Goal: Task Accomplishment & Management: Use online tool/utility

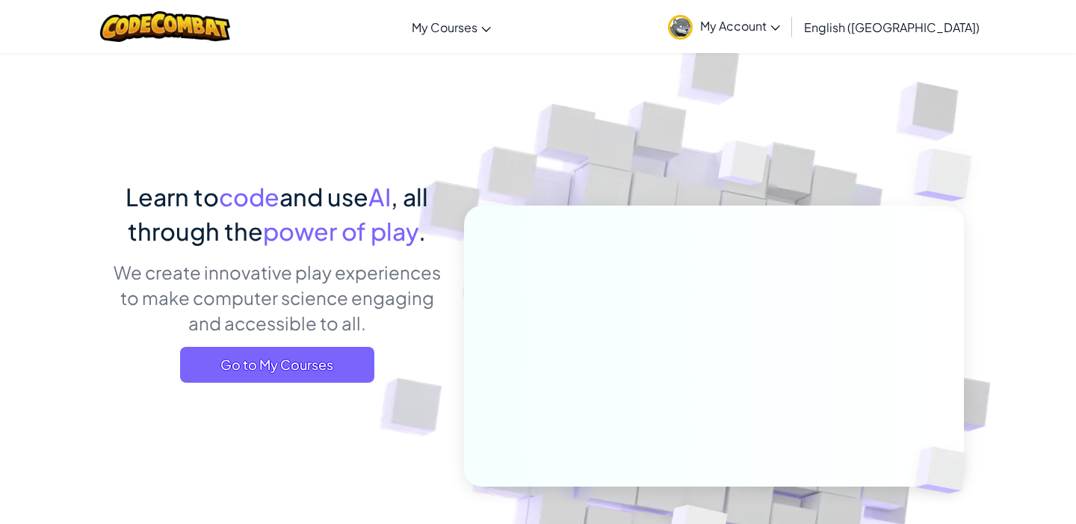
click at [788, 36] on link "My Account" at bounding box center [724, 26] width 127 height 47
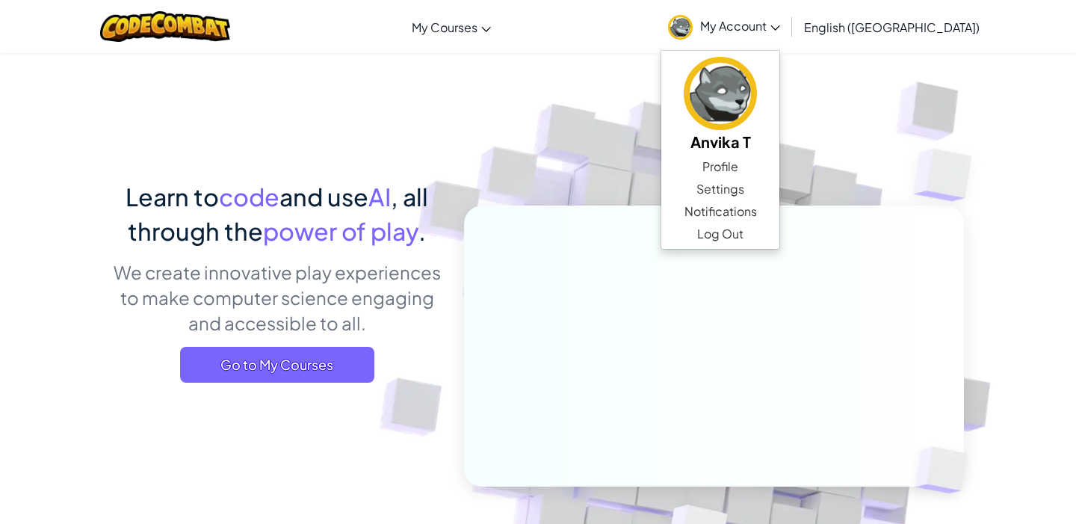
click at [598, 174] on img at bounding box center [704, 329] width 830 height 830
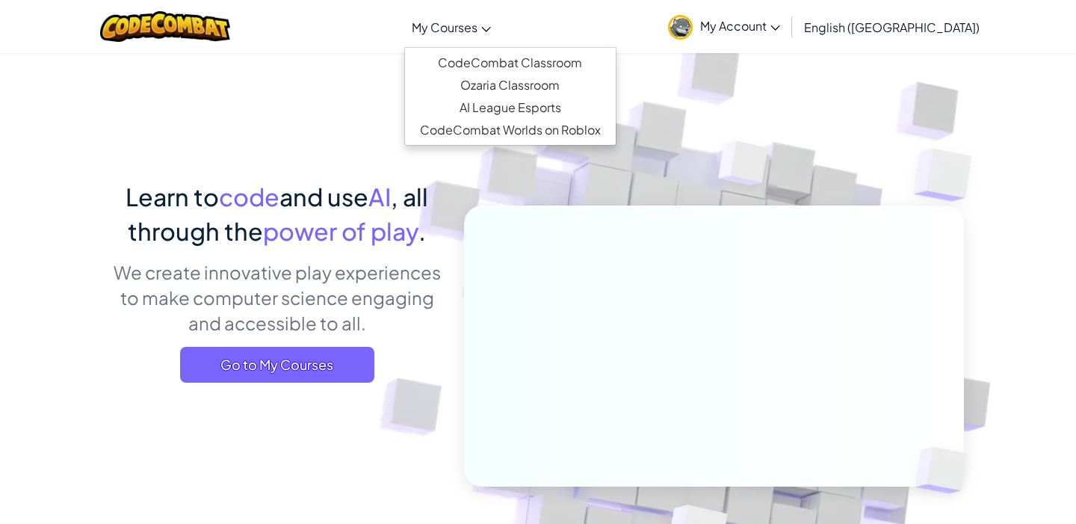
click at [478, 23] on span "My Courses" at bounding box center [445, 27] width 66 height 16
click at [520, 58] on link "CodeCombat Classroom" at bounding box center [510, 63] width 211 height 22
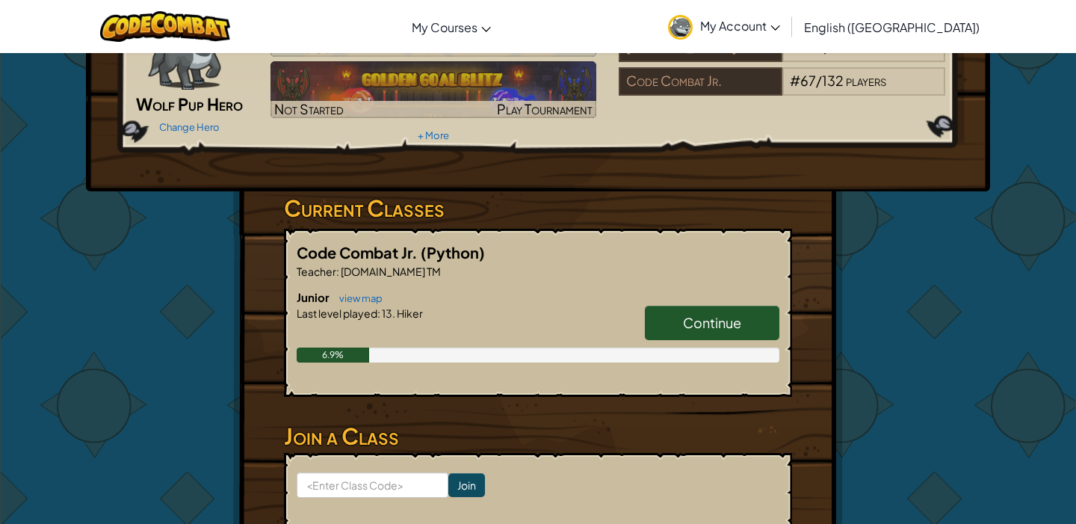
scroll to position [127, 0]
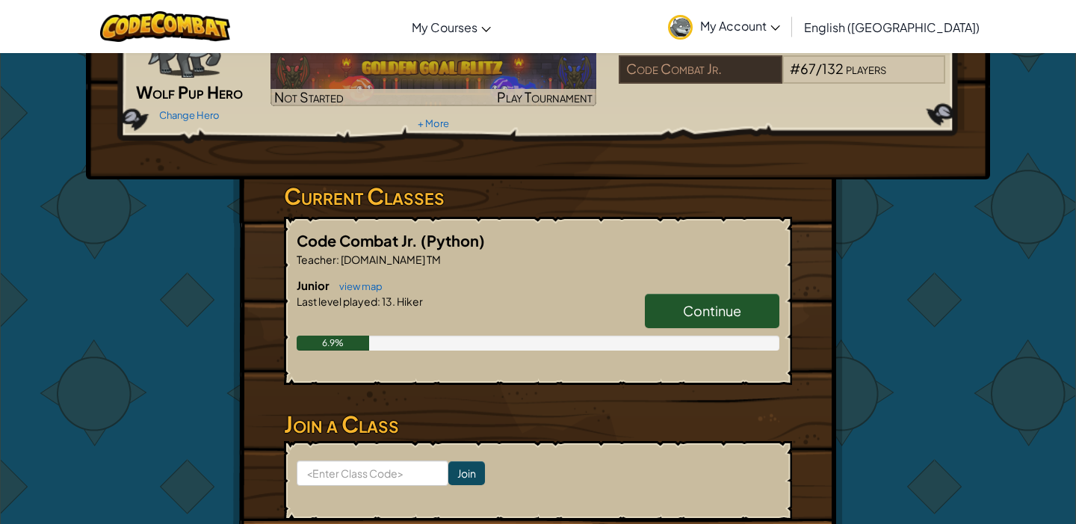
click at [730, 321] on link "Continue" at bounding box center [712, 311] width 135 height 34
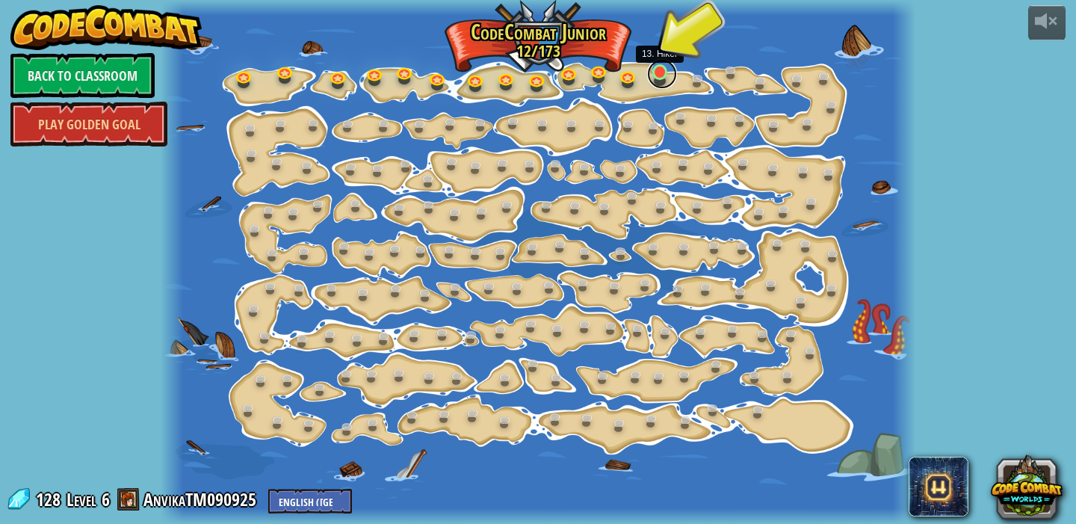
click at [666, 80] on link at bounding box center [662, 74] width 30 height 30
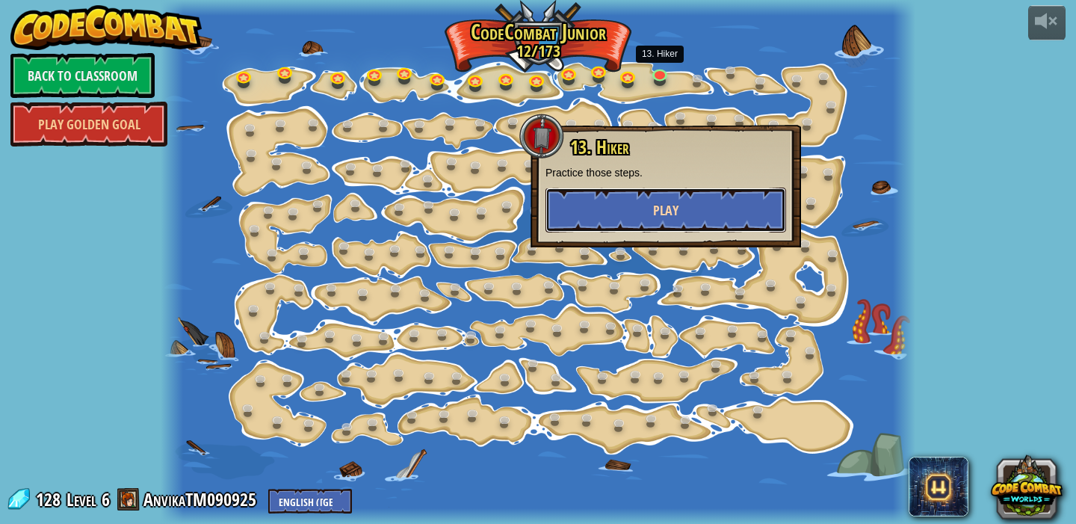
click at [670, 210] on span "Play" at bounding box center [665, 210] width 25 height 19
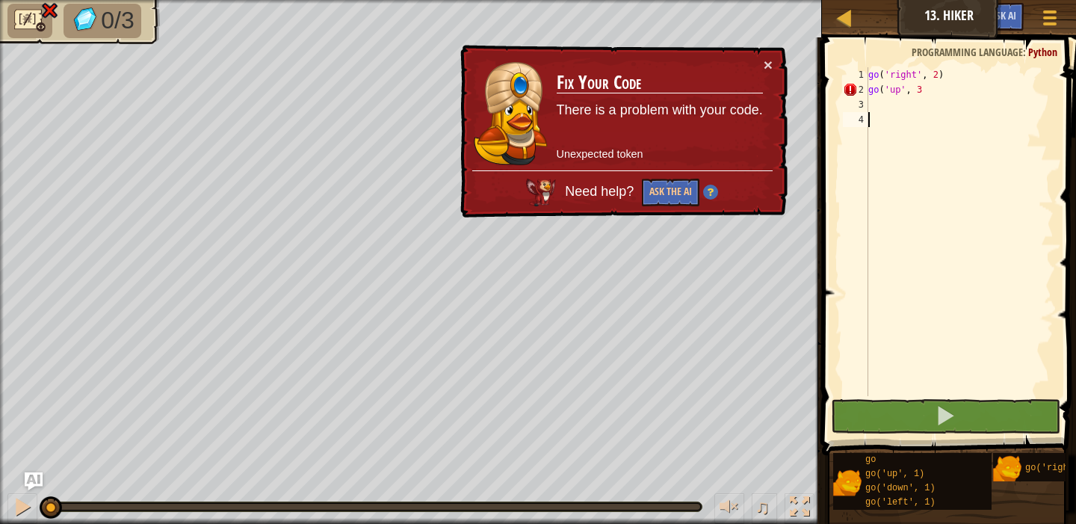
click at [762, 66] on td "Fix Your Code There is a problem with your code. Unexpected token" at bounding box center [660, 114] width 208 height 114
click at [768, 64] on button "×" at bounding box center [768, 65] width 9 height 16
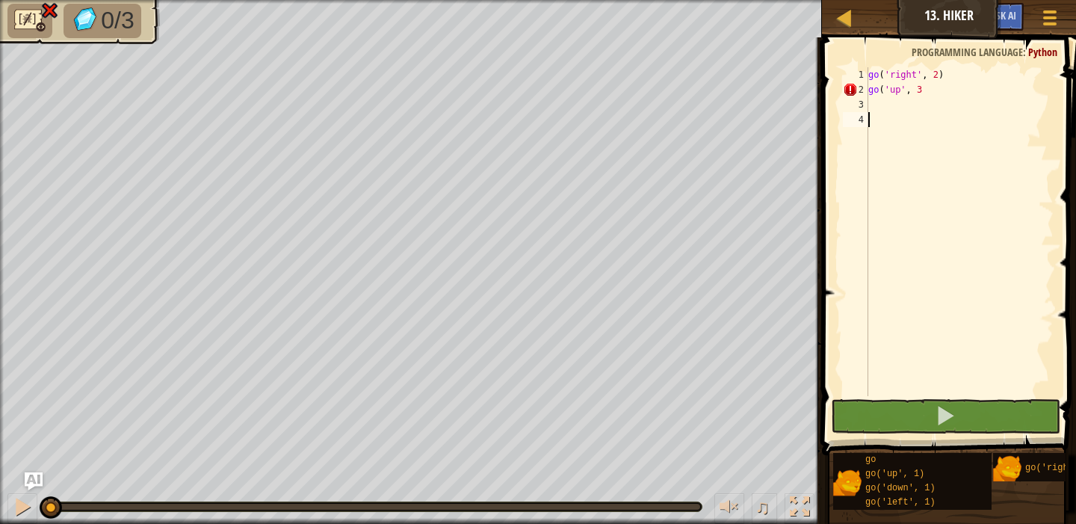
click at [937, 90] on div "go ( 'right' , 2 ) go ( 'up' , 3" at bounding box center [960, 246] width 188 height 359
type textarea "go('up', 3)"
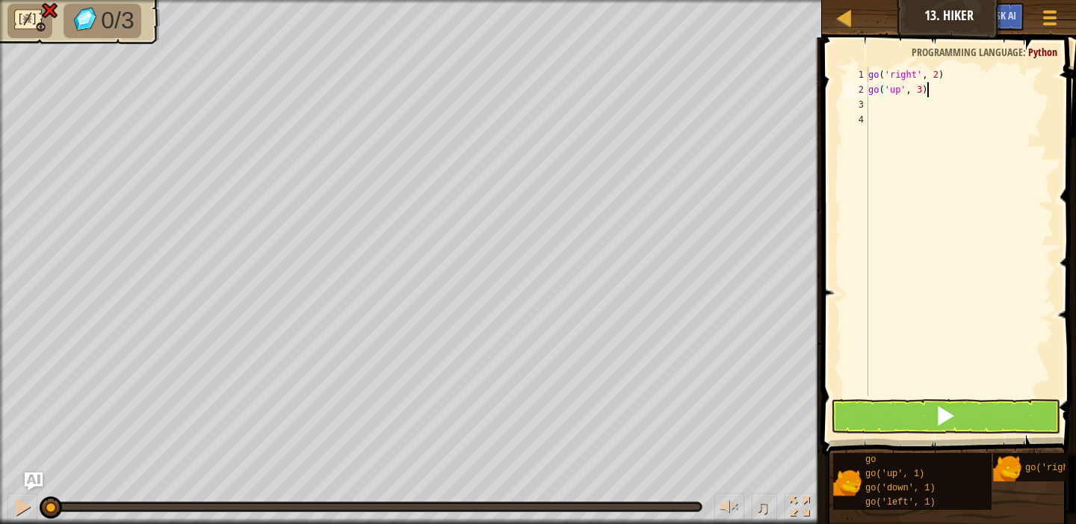
scroll to position [7, 0]
click at [923, 422] on button at bounding box center [945, 416] width 229 height 34
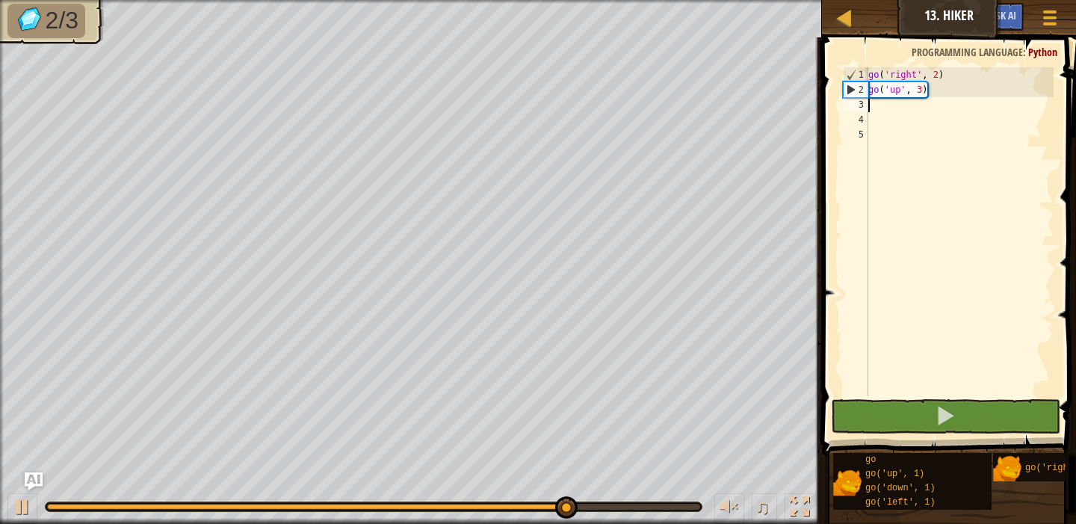
type textarea "g"
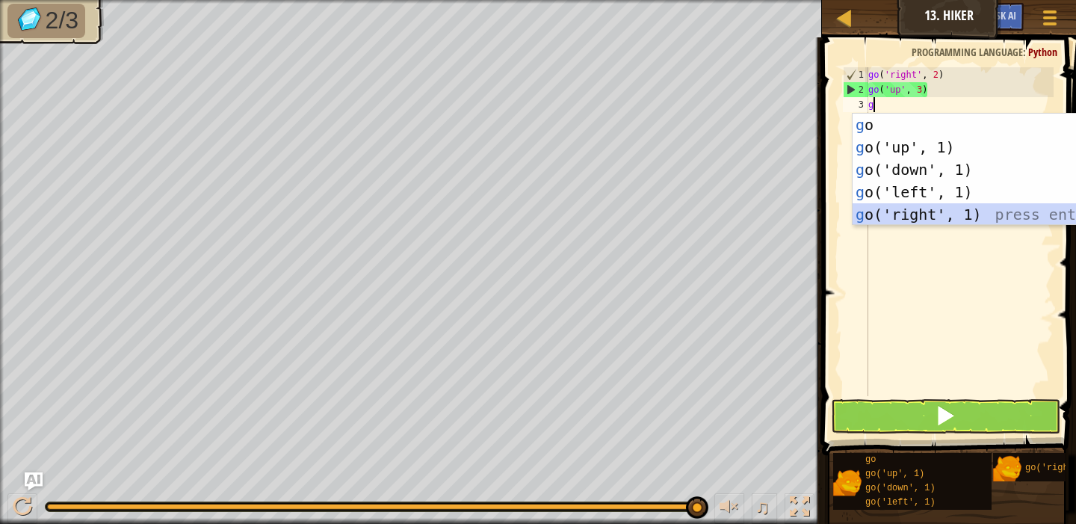
click at [904, 217] on div "g o press enter g o('up', 1) press enter g o('down', 1) press enter g o('left',…" at bounding box center [994, 192] width 283 height 157
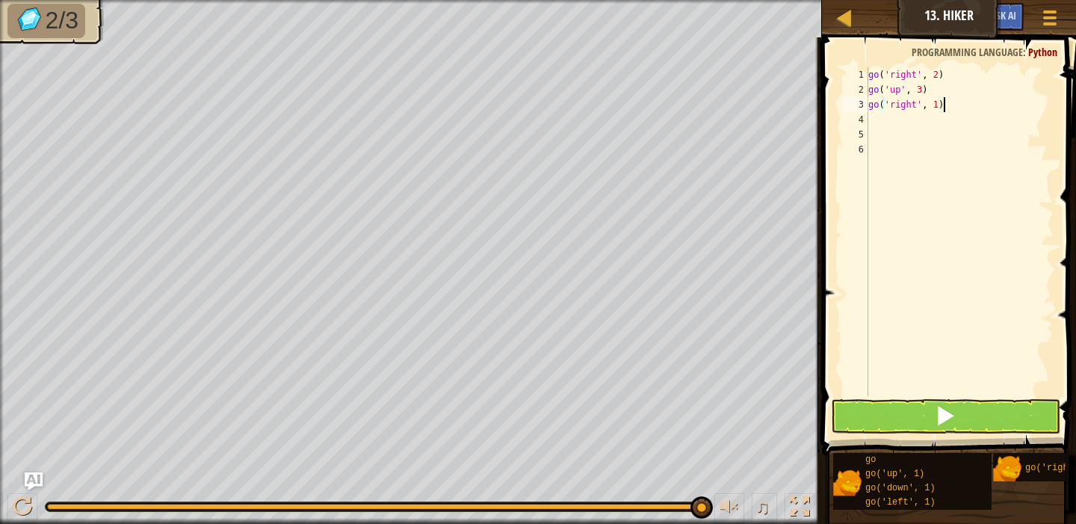
click at [946, 105] on div "go ( 'right' , 2 ) go ( 'up' , 3 ) go ( 'right' , 1 )" at bounding box center [960, 246] width 188 height 359
type textarea "go('right', 2)"
click at [970, 431] on button at bounding box center [945, 416] width 229 height 34
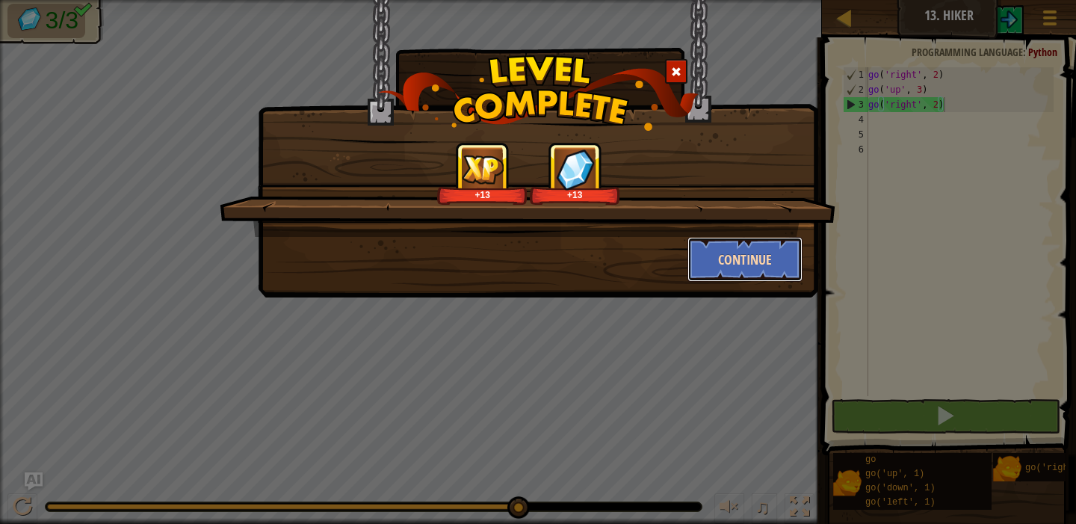
click at [739, 264] on button "Continue" at bounding box center [746, 259] width 116 height 45
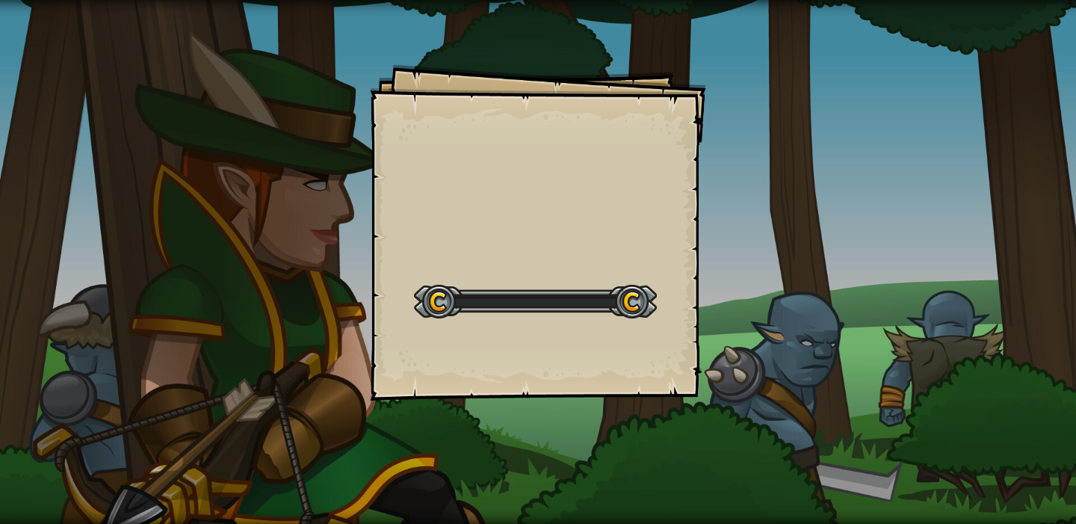
click at [739, 264] on div "Goals Start Level Error loading from server. Try refreshing the page. You'll ne…" at bounding box center [538, 262] width 1076 height 524
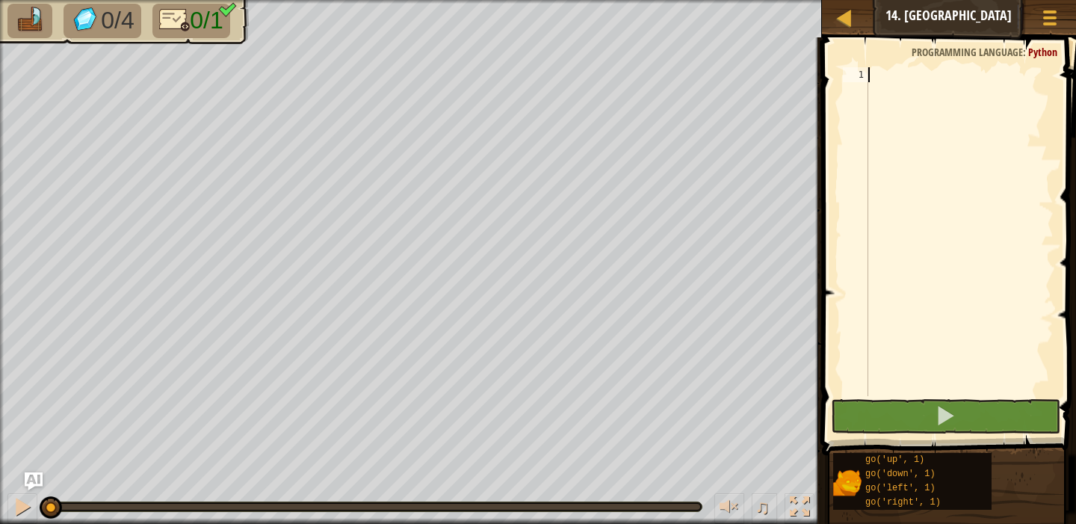
type textarea "f"
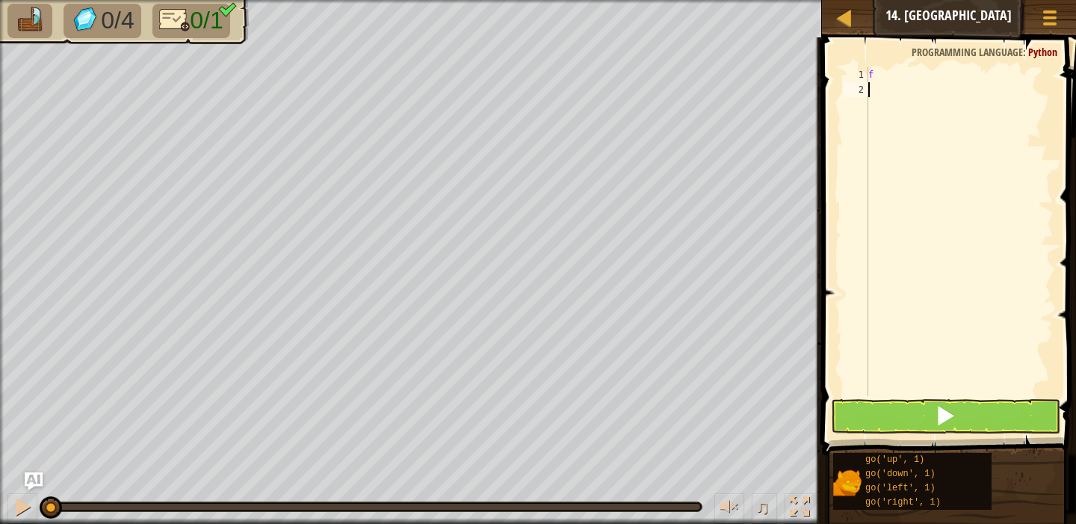
click at [946, 139] on div "f" at bounding box center [960, 246] width 188 height 359
type textarea "f"
type textarea "g"
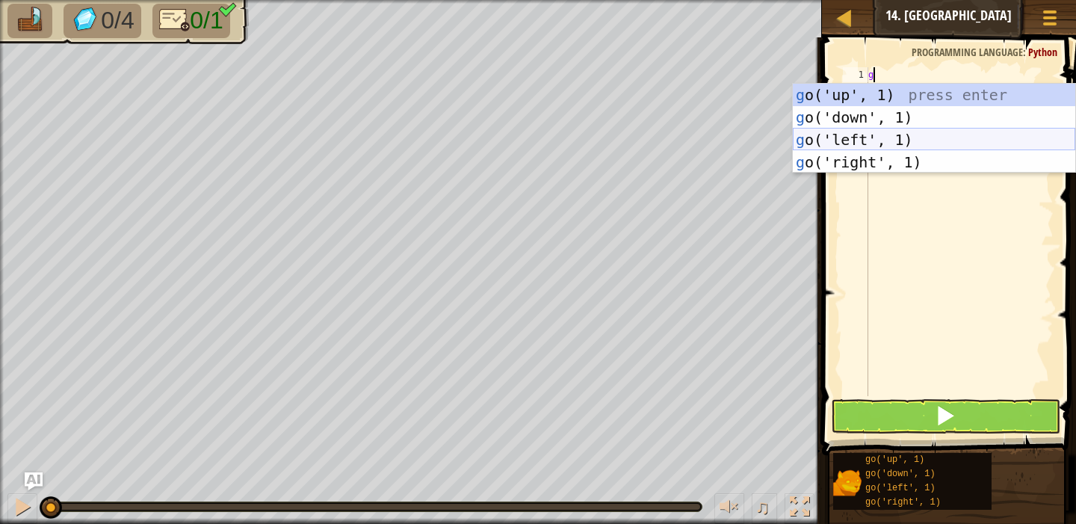
click at [873, 135] on div "g o('up', 1) press enter g o('down', 1) press enter g o('left', 1) press enter …" at bounding box center [934, 151] width 283 height 135
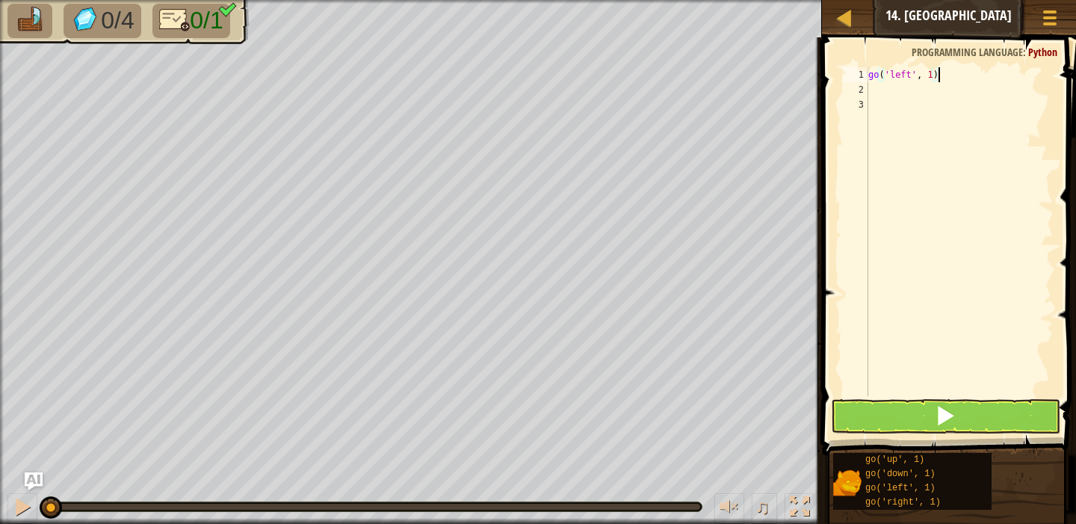
click at [943, 81] on div "go ( 'left' , 1 )" at bounding box center [960, 246] width 188 height 359
click at [962, 426] on button at bounding box center [945, 416] width 229 height 34
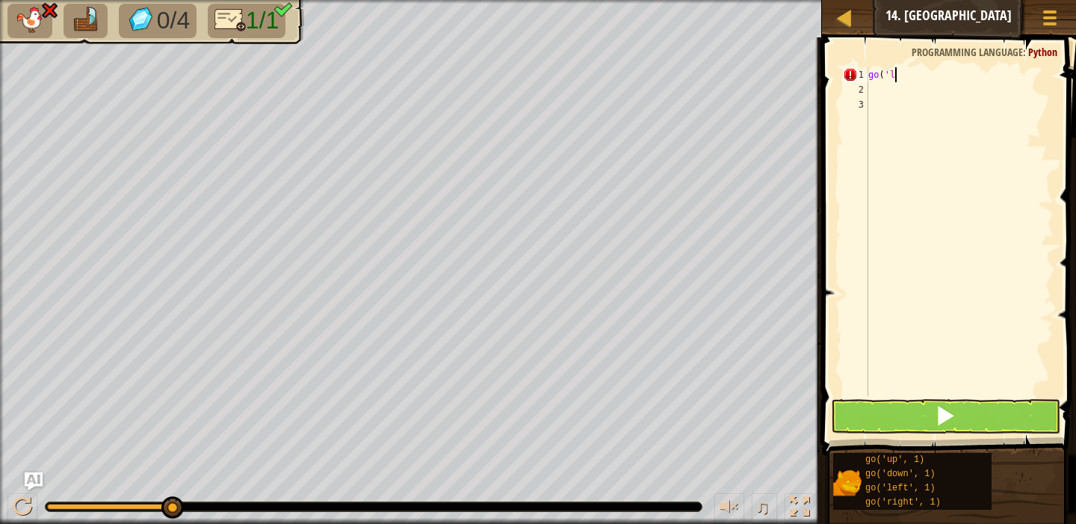
scroll to position [7, 1]
type textarea "g"
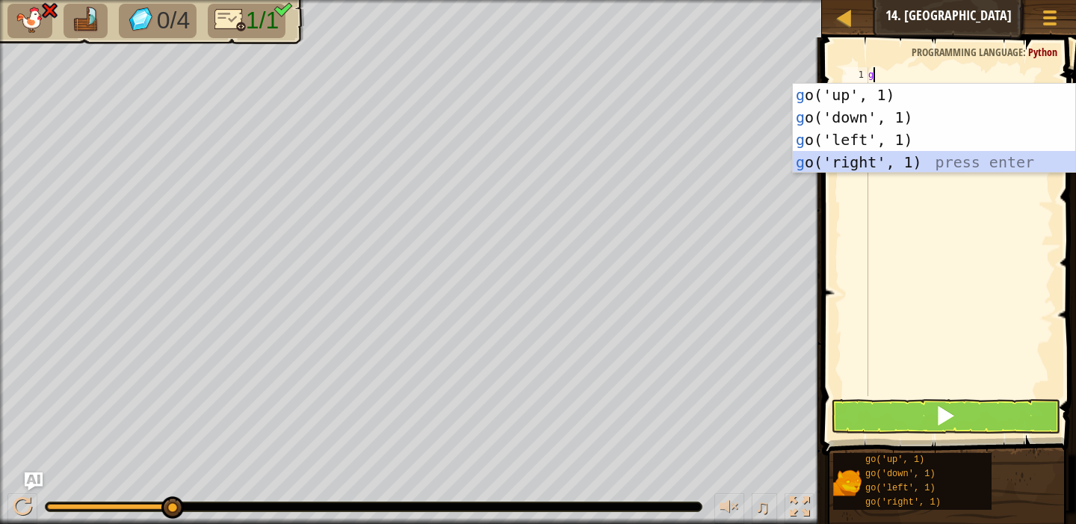
click at [869, 159] on div "g o('up', 1) press enter g o('down', 1) press enter g o('left', 1) press enter …" at bounding box center [934, 151] width 283 height 135
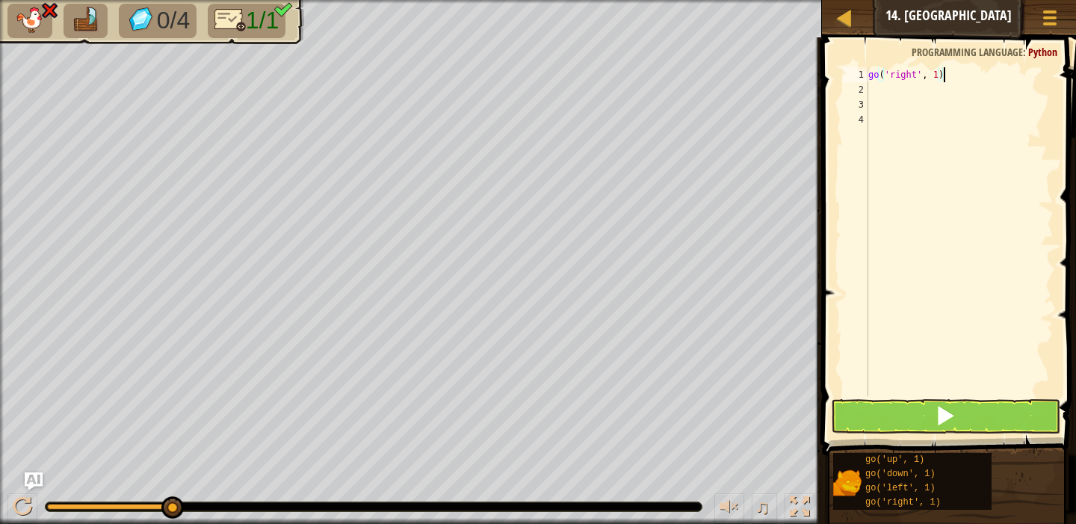
click at [946, 76] on div "go ( 'right' , 1 )" at bounding box center [960, 246] width 188 height 359
type textarea "go('right', 4)"
click at [925, 422] on button at bounding box center [945, 416] width 229 height 34
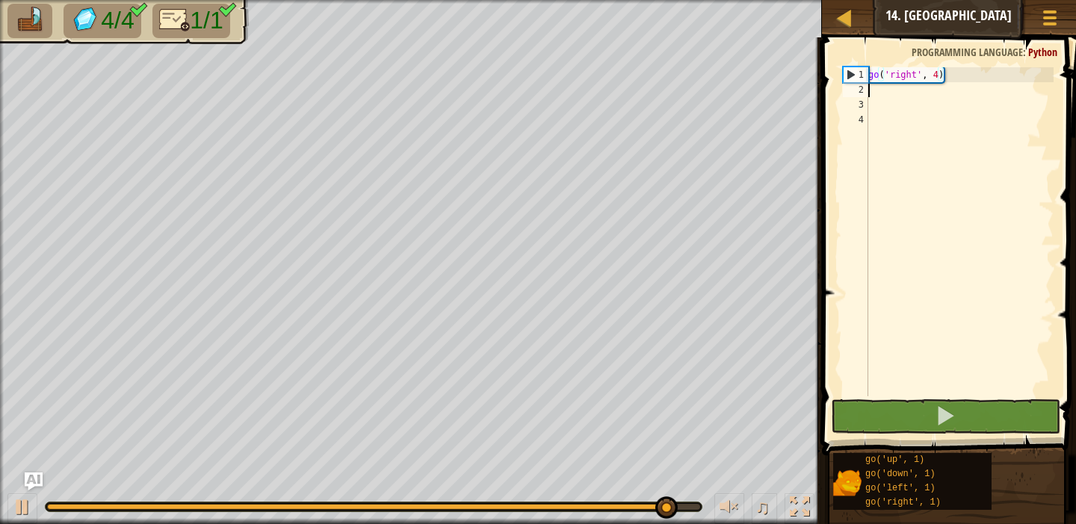
click at [873, 90] on div "go ( 'right' , 4 )" at bounding box center [960, 246] width 188 height 359
drag, startPoint x: 946, startPoint y: 78, endPoint x: 829, endPoint y: 70, distance: 117.6
click at [828, 70] on div "1 2 3 4 go ( 'right' , 4 ) הההההההההההההההההההההההההההההההההההההההההההההההההההה…" at bounding box center [947, 276] width 259 height 462
type textarea "go('right', 4)"
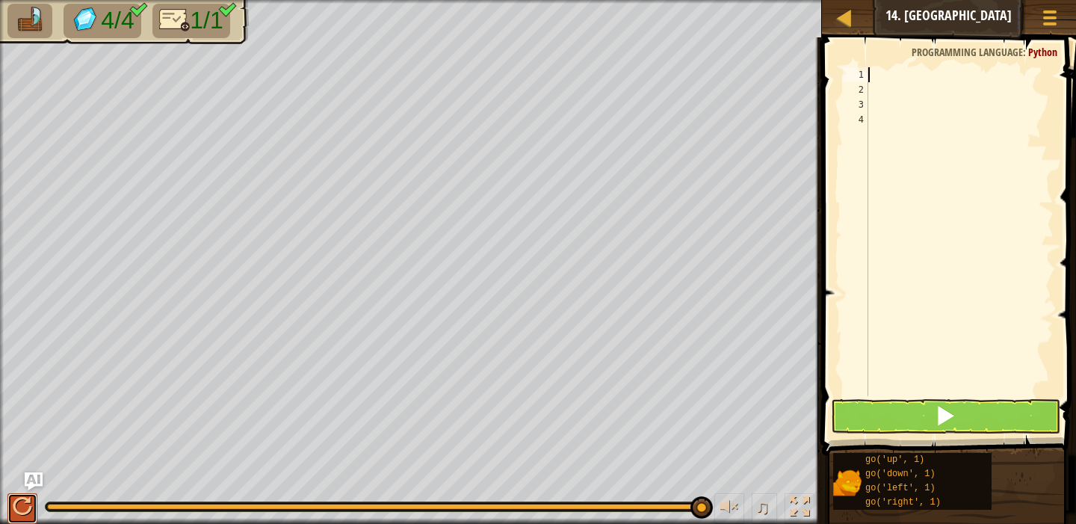
click at [17, 506] on div at bounding box center [22, 506] width 19 height 19
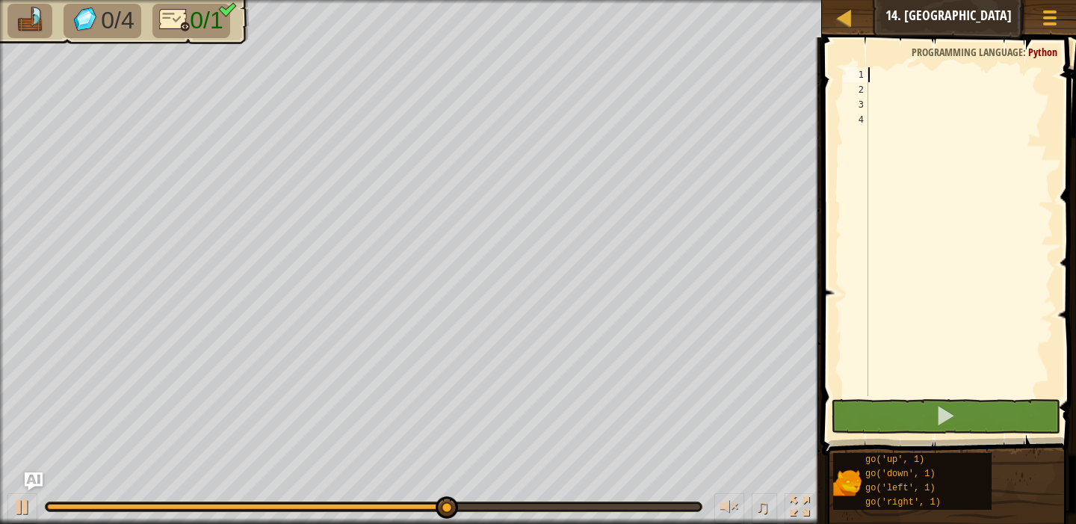
type textarea "g"
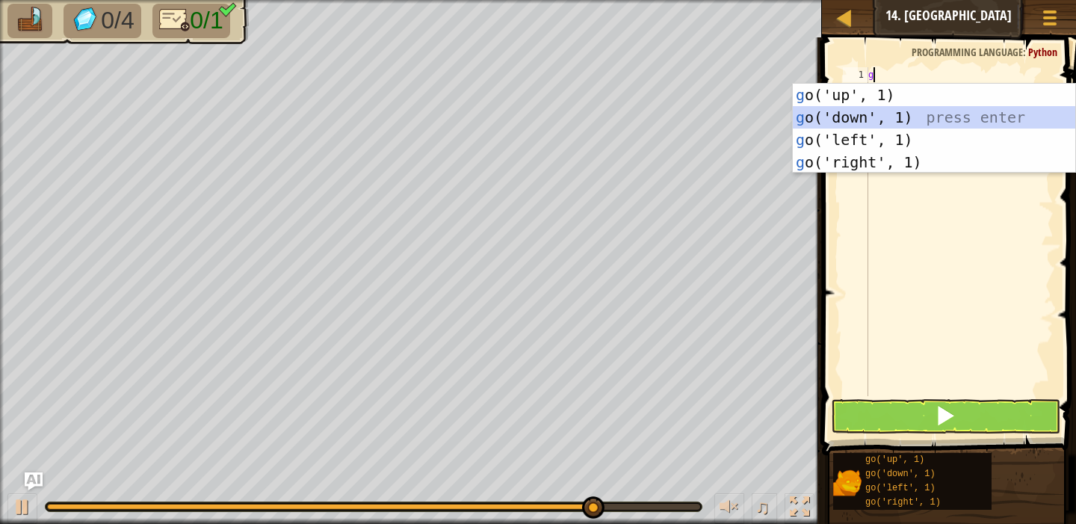
click at [868, 113] on div "g o('up', 1) press enter g o('down', 1) press enter g o('left', 1) press enter …" at bounding box center [934, 151] width 283 height 135
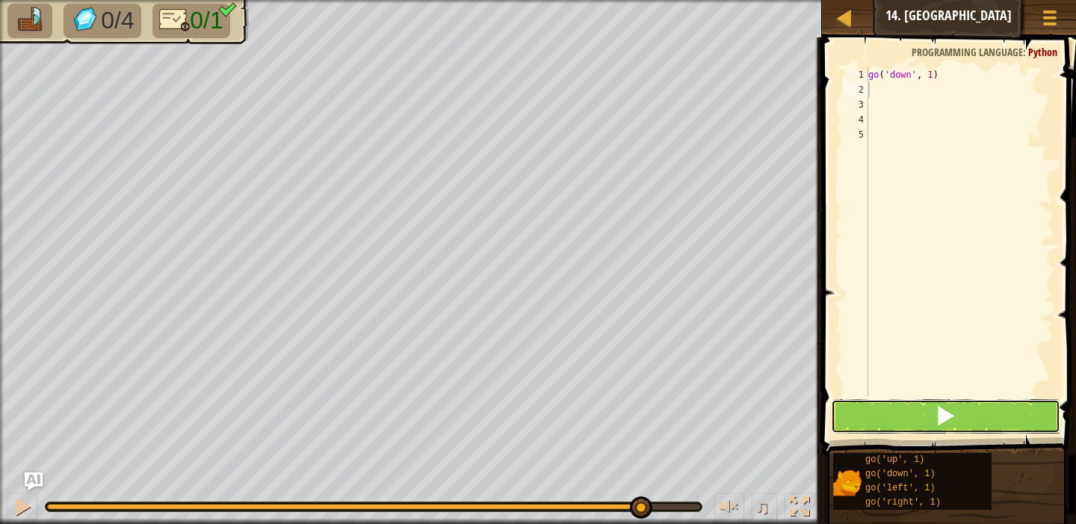
click at [928, 422] on button at bounding box center [945, 416] width 229 height 34
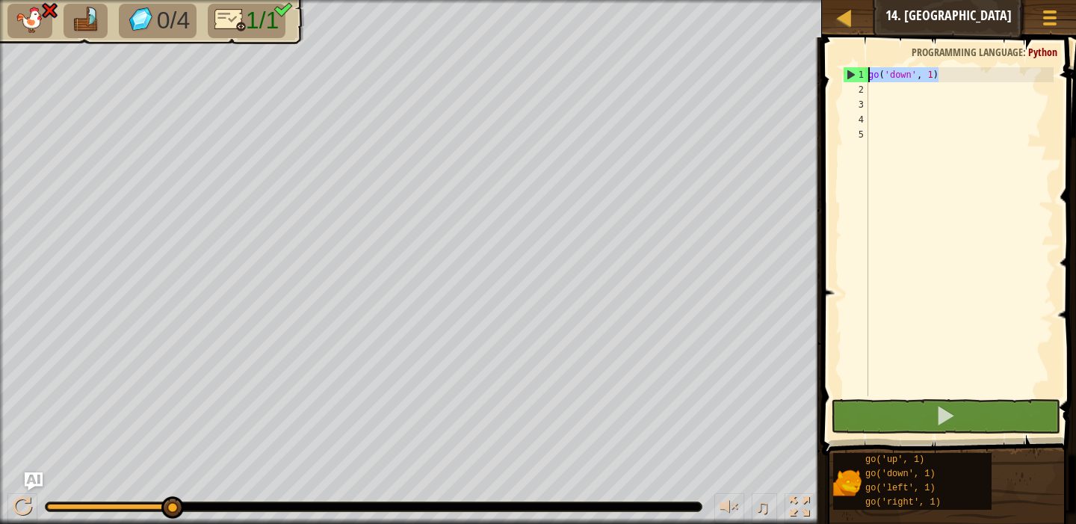
drag, startPoint x: 951, startPoint y: 70, endPoint x: 934, endPoint y: 69, distance: 17.3
click at [934, 67] on div "go ( 'down' , 1 )" at bounding box center [960, 246] width 188 height 359
type textarea "go('down', 1"
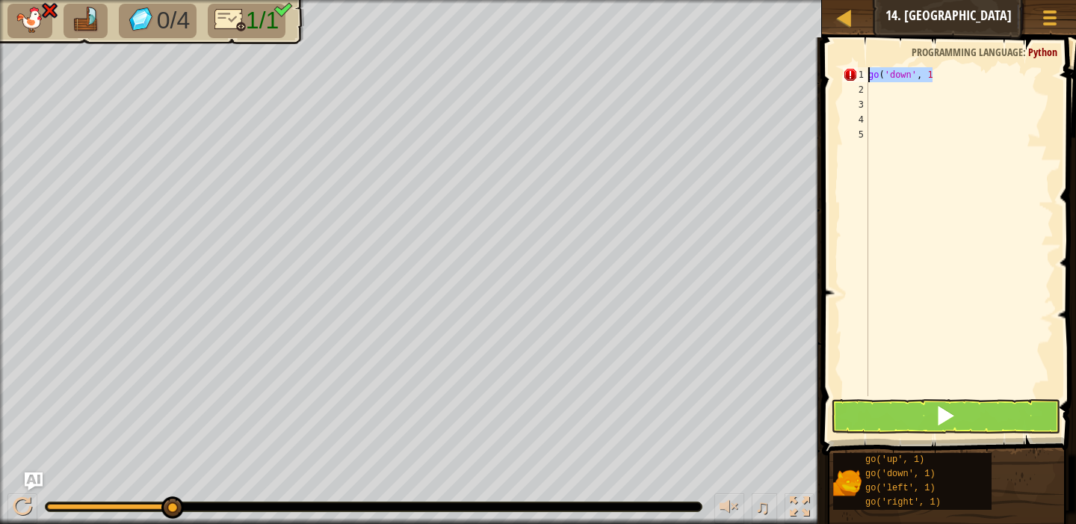
click at [771, 78] on div "Map Junior 14. Long Hall Game Menu Ask AI 1 ההההההההההההההההההההההההההההההההההה…" at bounding box center [538, 262] width 1076 height 524
type textarea "g"
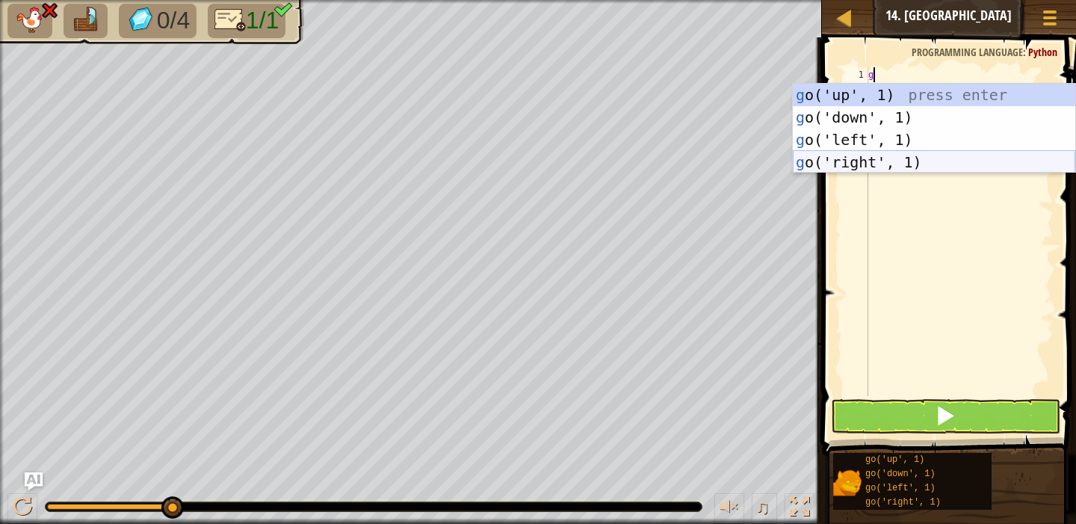
click at [900, 161] on div "g o('up', 1) press enter g o('down', 1) press enter g o('left', 1) press enter …" at bounding box center [934, 151] width 283 height 135
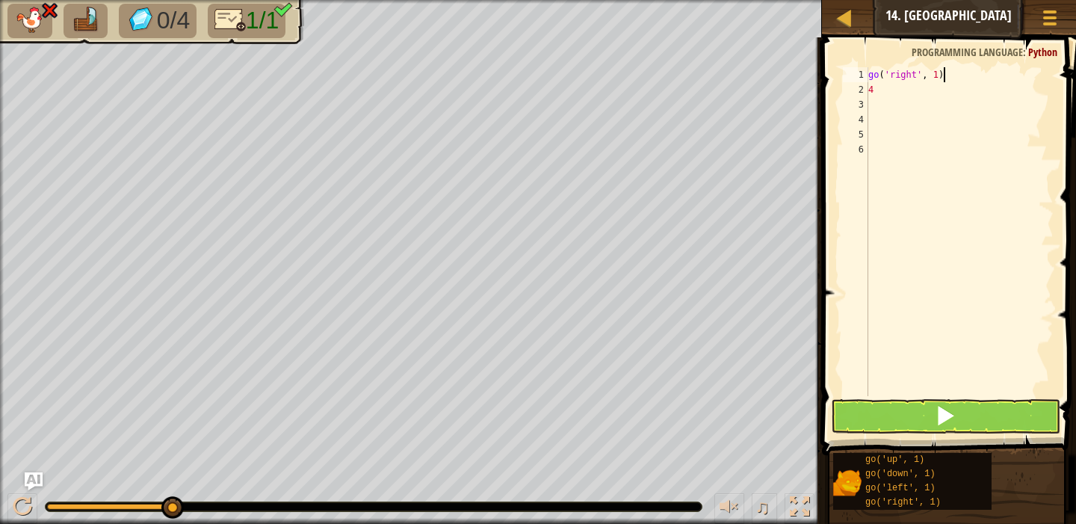
click at [949, 75] on div "go ( 'right' , 1 ) 4" at bounding box center [960, 246] width 188 height 359
click at [881, 90] on div "go ( 'right' , 4" at bounding box center [960, 246] width 188 height 359
type textarea "4"
click at [929, 74] on div "go ( 'right' ," at bounding box center [960, 246] width 188 height 359
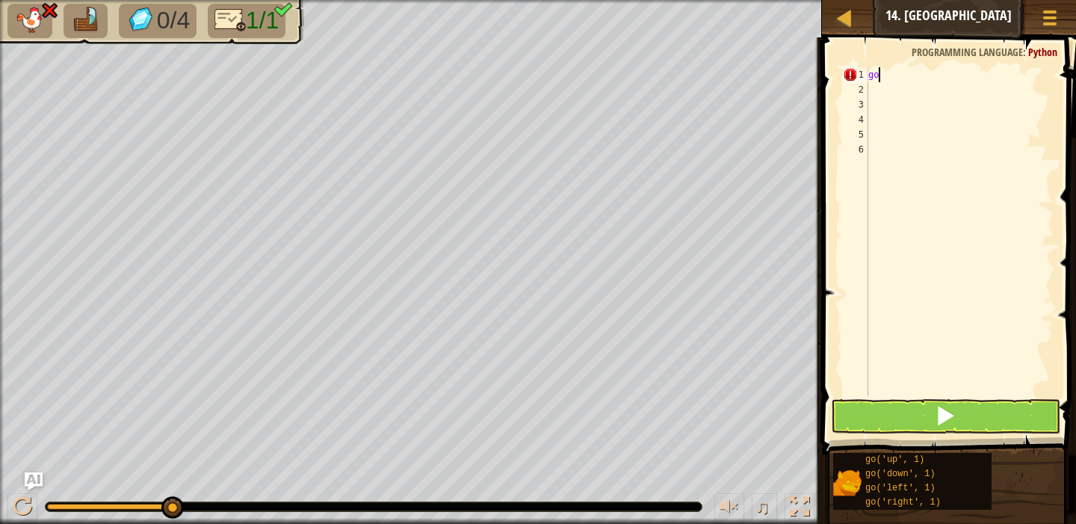
type textarea "g"
drag, startPoint x: 949, startPoint y: 81, endPoint x: 822, endPoint y: 77, distance: 126.4
click at [822, 77] on div "1 2 3 4 5 6 7 go ( 'left' , 1 ) ההההההההההההההההההההההההההההההההההההההההההההההה…" at bounding box center [947, 276] width 259 height 462
type textarea "go('left', 1)"
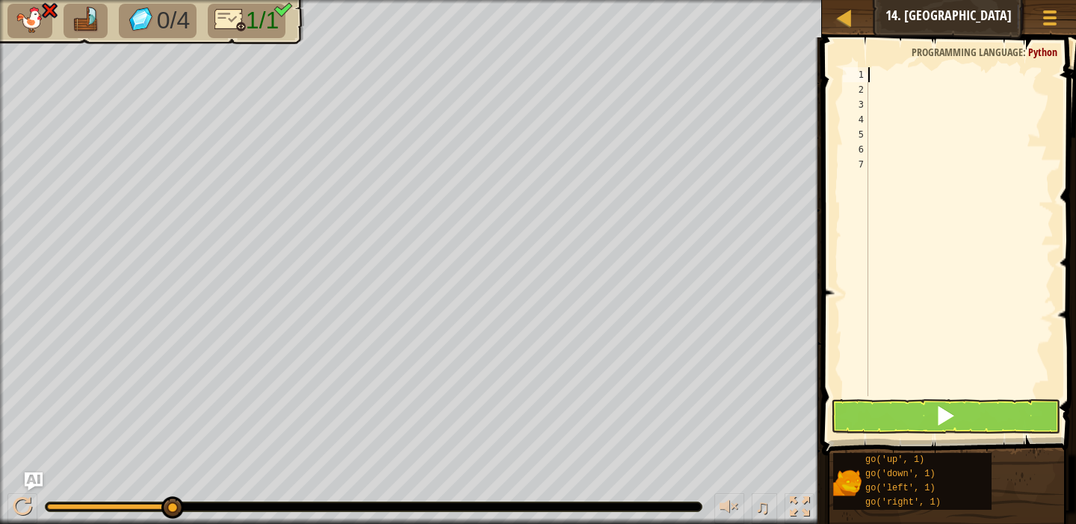
type textarea "g"
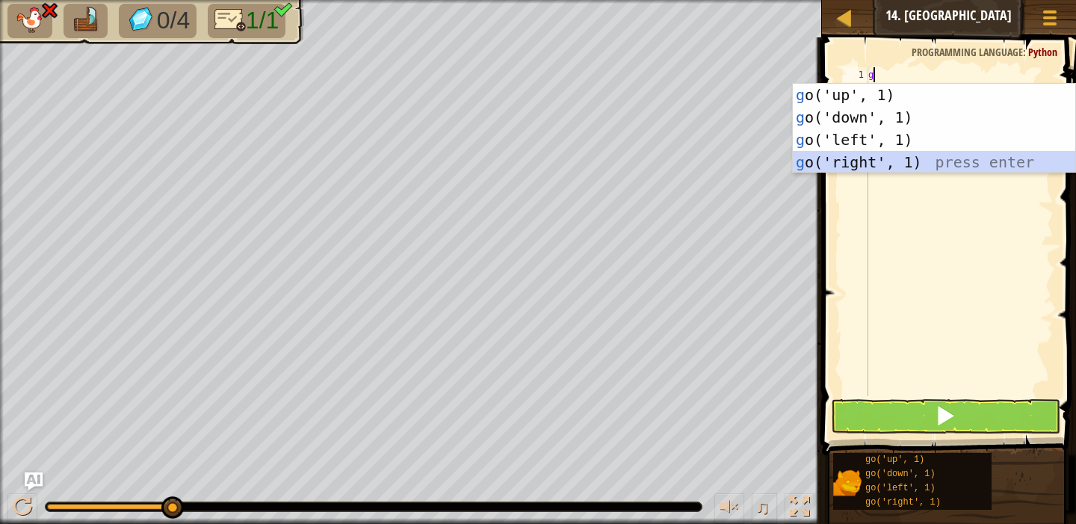
click at [857, 167] on div "g o('up', 1) press enter g o('down', 1) press enter g o('left', 1) press enter …" at bounding box center [934, 151] width 283 height 135
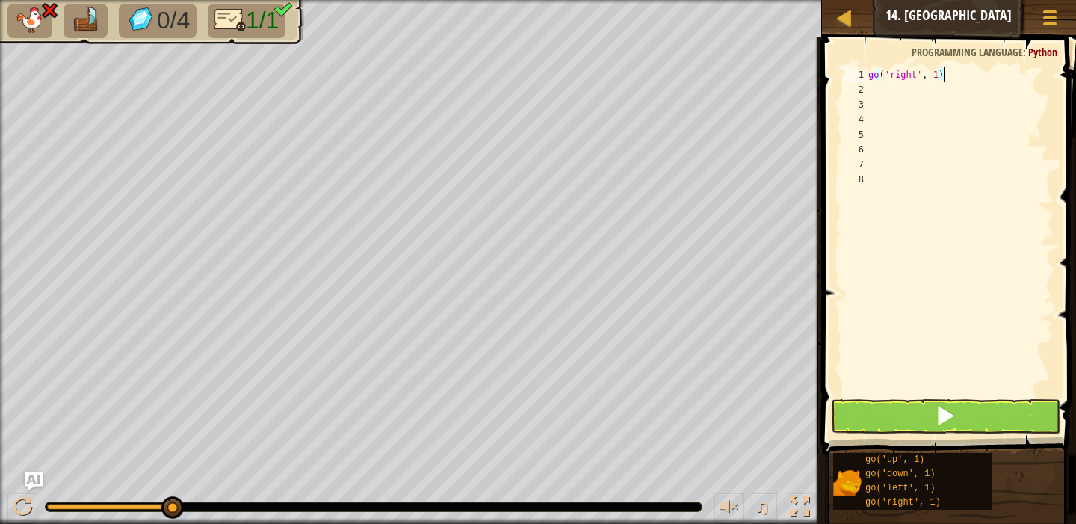
click at [951, 75] on div "go ( 'right' , 1 )" at bounding box center [960, 246] width 188 height 359
click at [860, 407] on button at bounding box center [945, 416] width 229 height 34
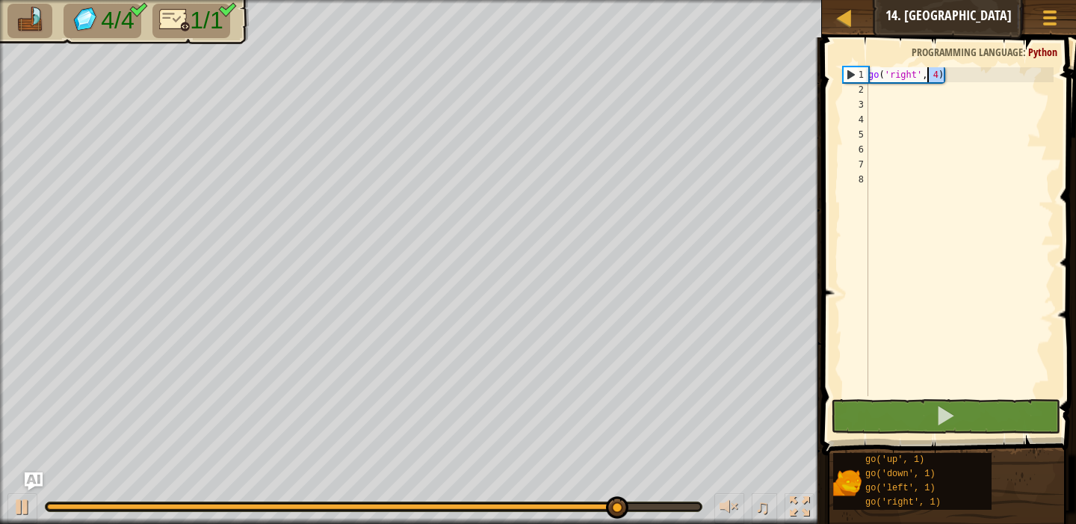
drag, startPoint x: 949, startPoint y: 75, endPoint x: 925, endPoint y: 71, distance: 24.3
click at [925, 71] on div "go ( 'right' , 4 )" at bounding box center [960, 246] width 188 height 359
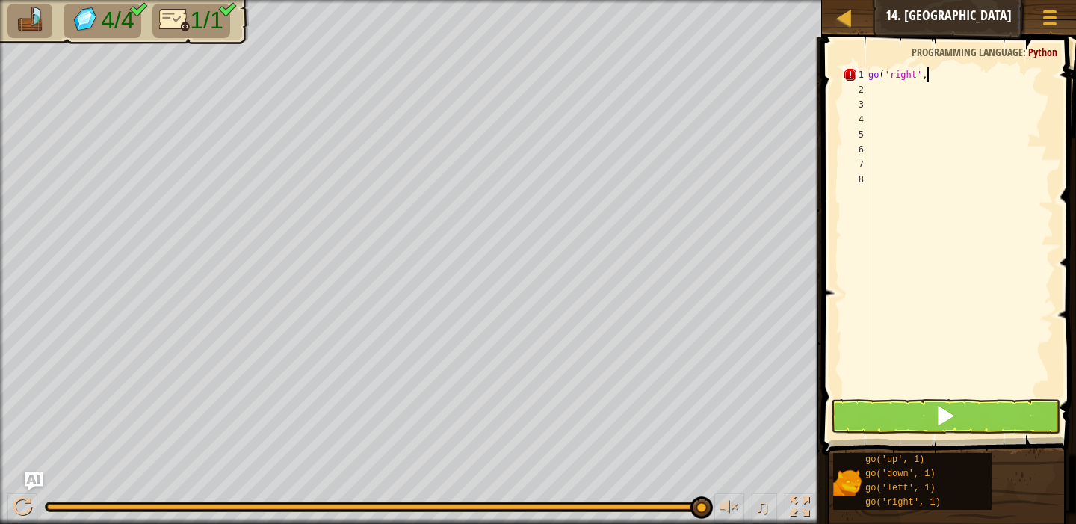
scroll to position [7, 4]
click at [988, 416] on button at bounding box center [945, 416] width 229 height 34
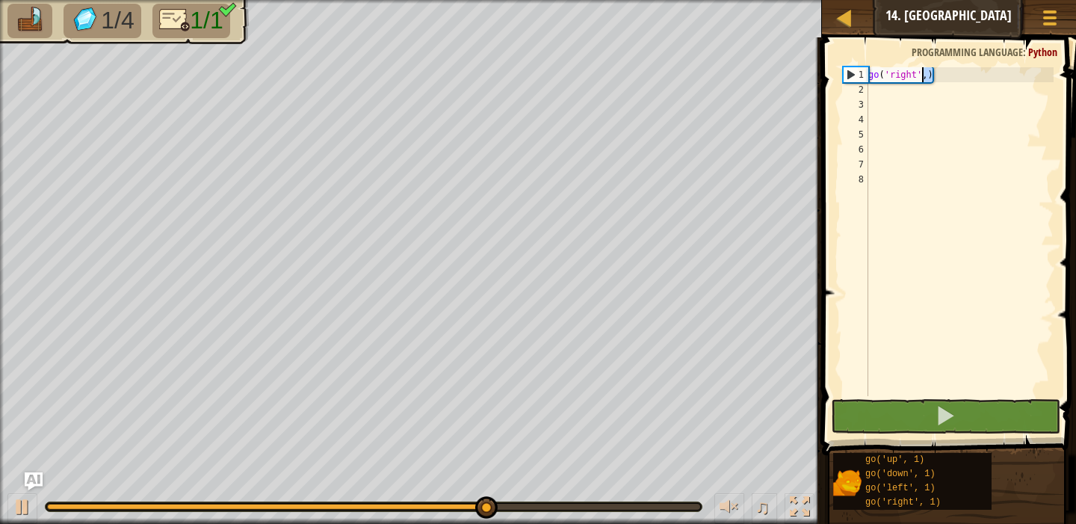
drag, startPoint x: 934, startPoint y: 75, endPoint x: 923, endPoint y: 78, distance: 11.4
click at [922, 78] on div "go ( 'right' , )" at bounding box center [960, 246] width 188 height 359
type textarea "go('right'"
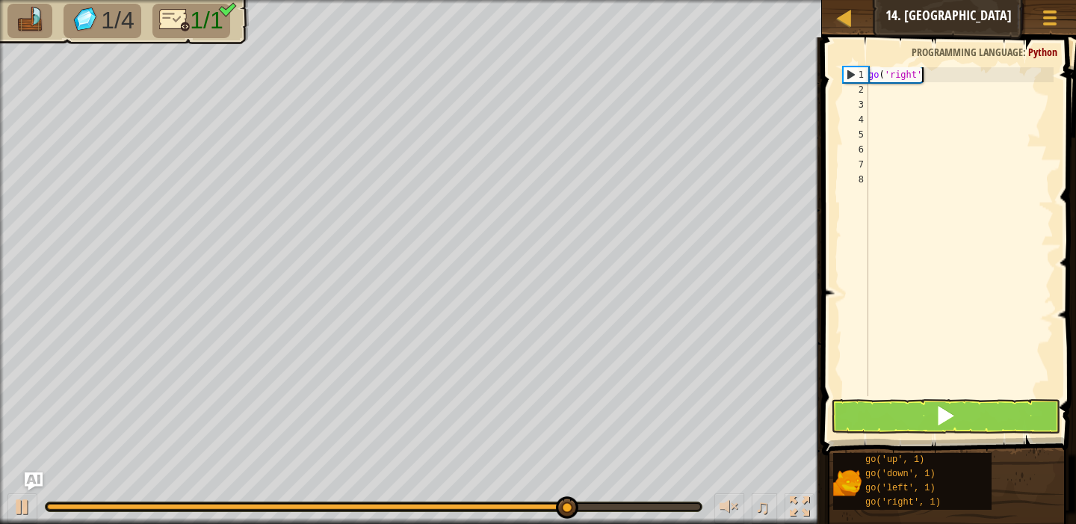
scroll to position [7, 4]
drag, startPoint x: 933, startPoint y: 77, endPoint x: 818, endPoint y: 75, distance: 115.1
click at [818, 75] on div "go('right' 1 2 3 4 5 6 7 8 go ( 'right' ההההההההההההההההההההההההההההההההההההההה…" at bounding box center [947, 276] width 259 height 462
type textarea "g"
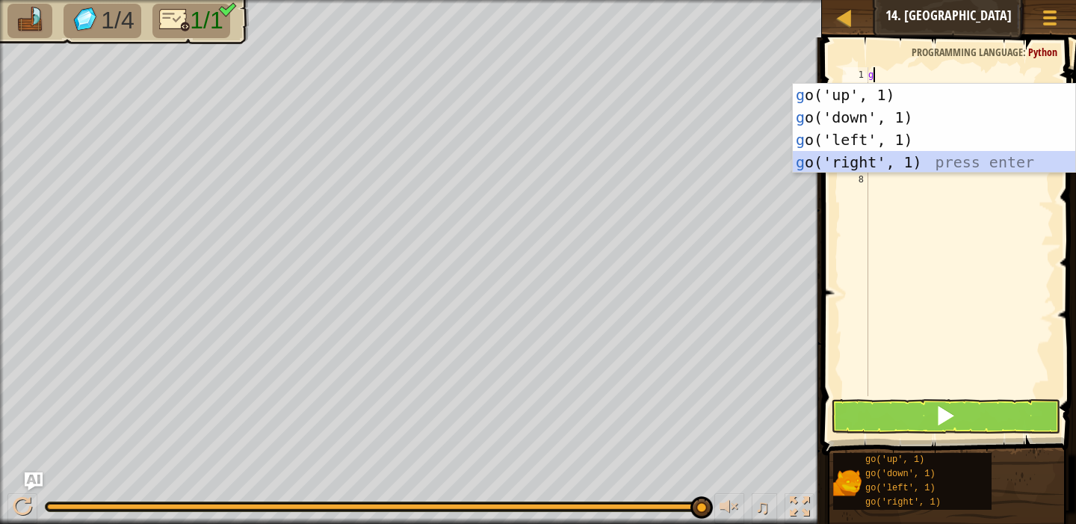
click at [867, 164] on div "g o('up', 1) press enter g o('down', 1) press enter g o('left', 1) press enter …" at bounding box center [934, 151] width 283 height 135
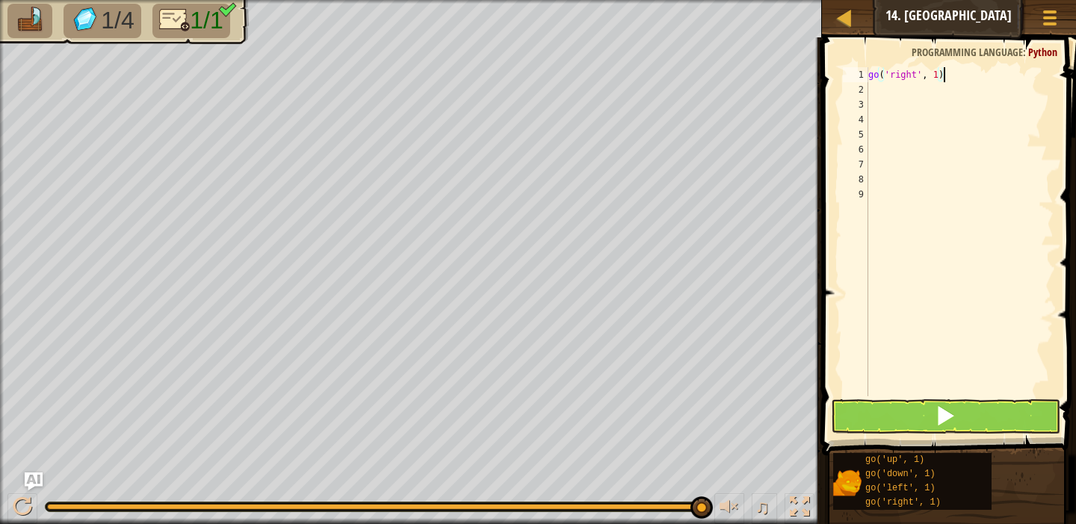
click at [948, 73] on div "go ( 'right' , 1 )" at bounding box center [960, 246] width 188 height 359
type textarea "go('right', 5)"
click at [907, 416] on button at bounding box center [945, 416] width 229 height 34
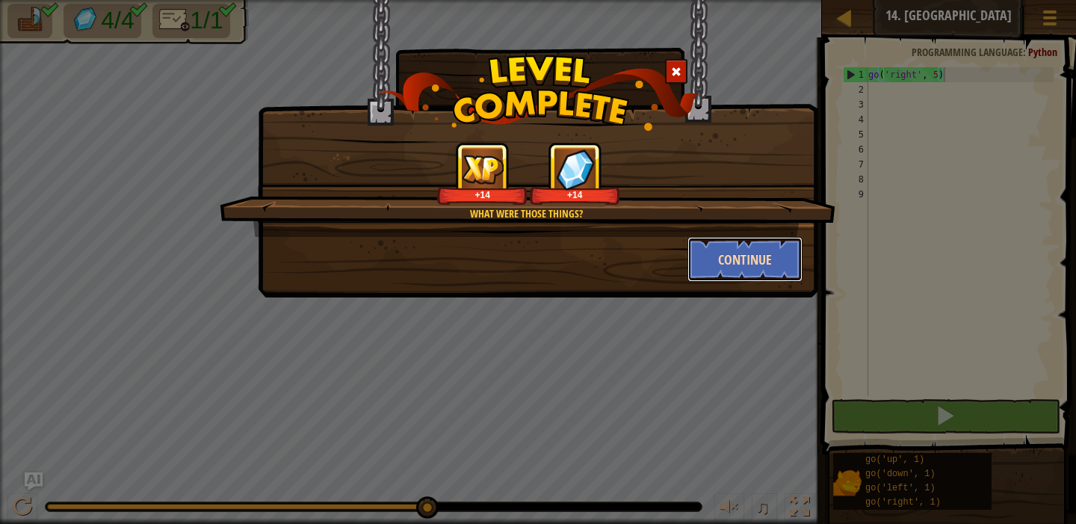
click at [741, 265] on button "Continue" at bounding box center [746, 259] width 116 height 45
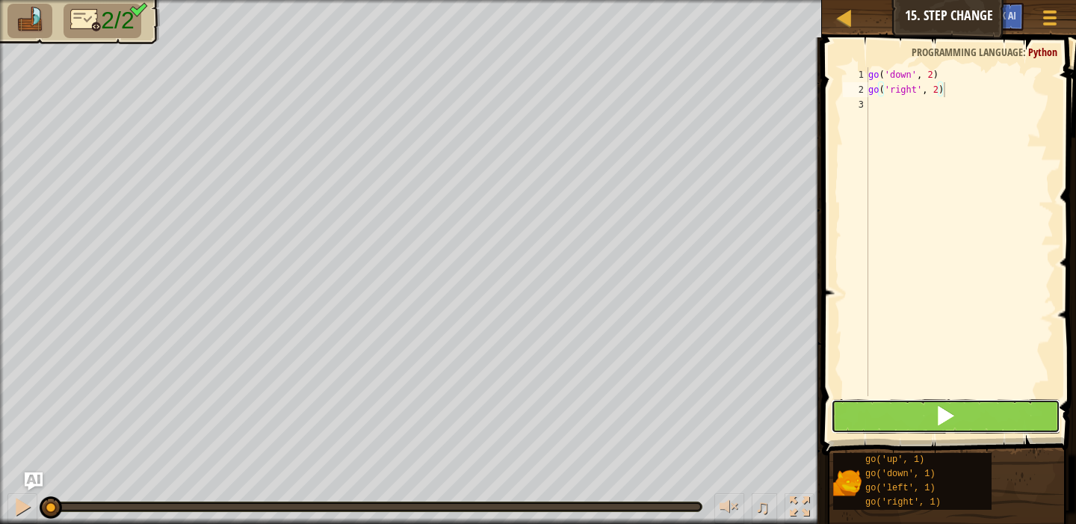
click at [854, 419] on button at bounding box center [945, 416] width 229 height 34
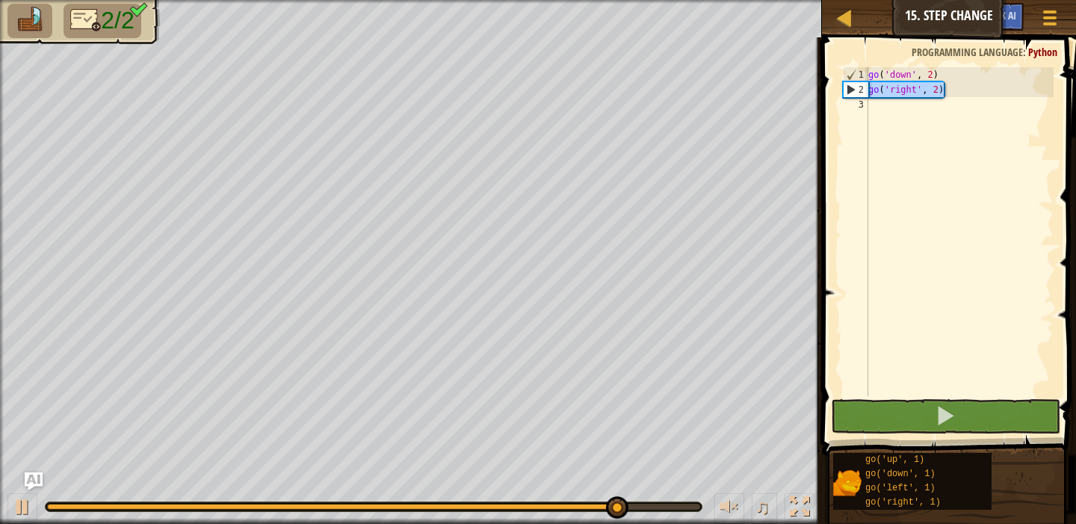
drag, startPoint x: 948, startPoint y: 93, endPoint x: 859, endPoint y: 90, distance: 89.0
click at [859, 90] on div "go('right', 2) 1 2 3 go ( 'down' , 2 ) go ( 'right' , 2 ) ההההההההההההההההההההה…" at bounding box center [947, 231] width 214 height 329
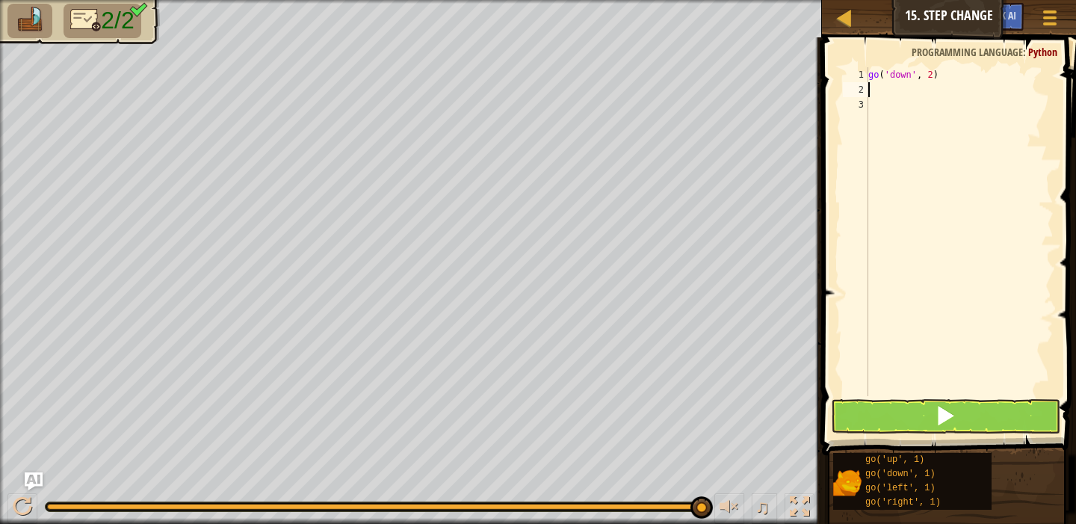
type textarea "g"
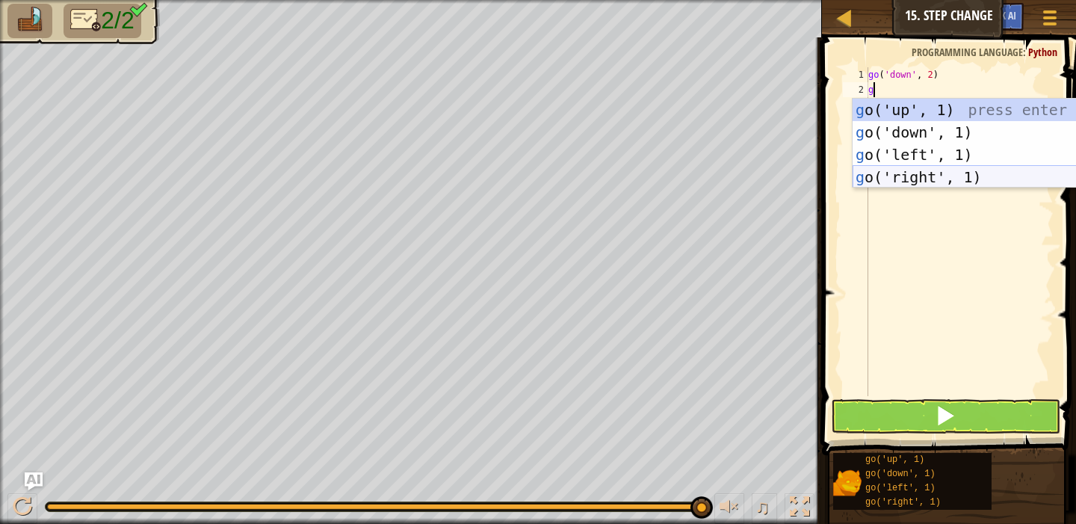
click at [922, 173] on div "g o('up', 1) press enter g o('down', 1) press enter g o('left', 1) press enter …" at bounding box center [994, 166] width 283 height 135
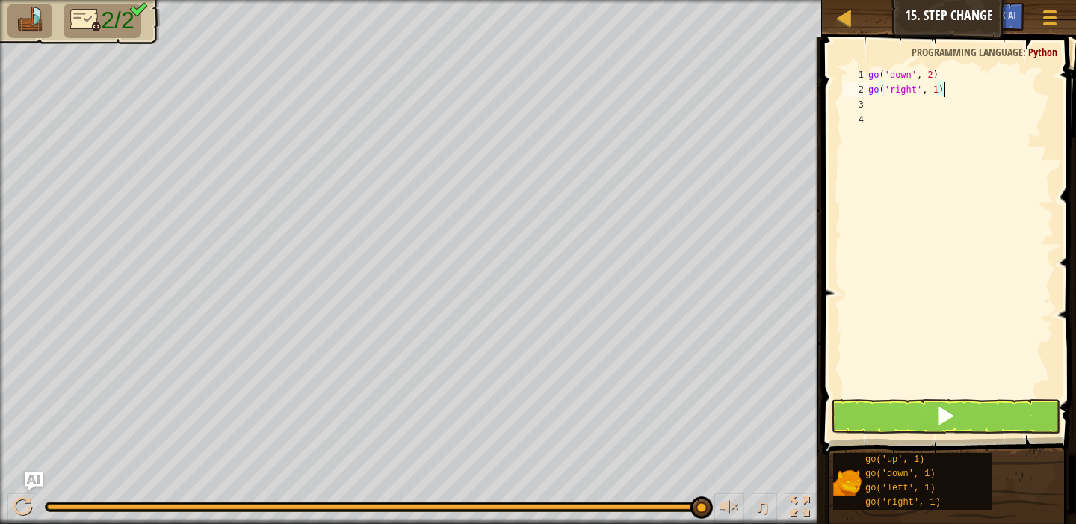
click at [947, 87] on div "go ( 'down' , 2 ) go ( 'right' , 1 )" at bounding box center [960, 246] width 188 height 359
type textarea "go('right', 5)"
click at [895, 427] on button at bounding box center [945, 416] width 229 height 34
